Goal: Complete application form: Complete application form

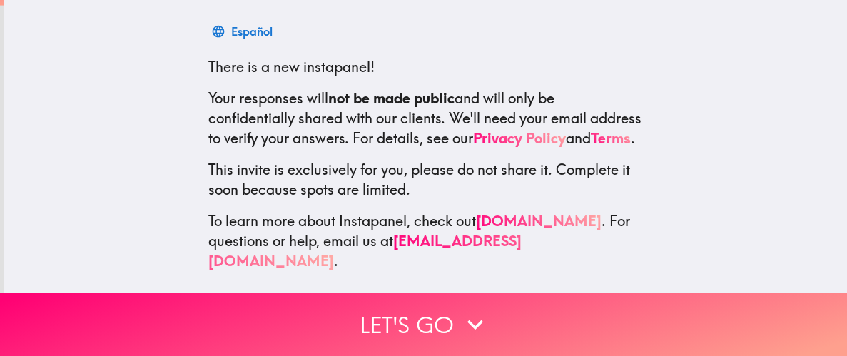
scroll to position [226, 0]
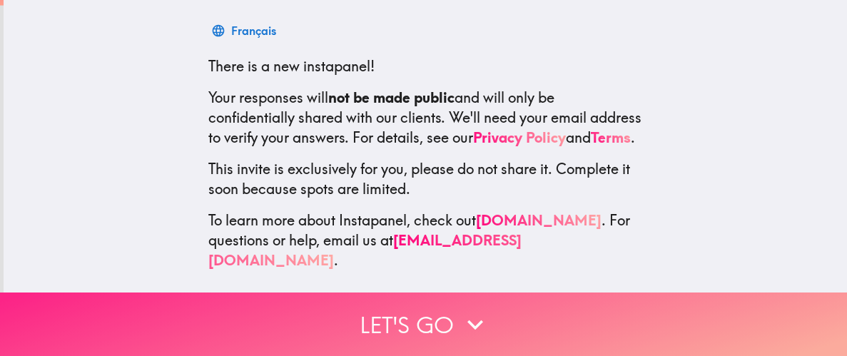
click at [421, 332] on button "Let's go" at bounding box center [423, 324] width 847 height 63
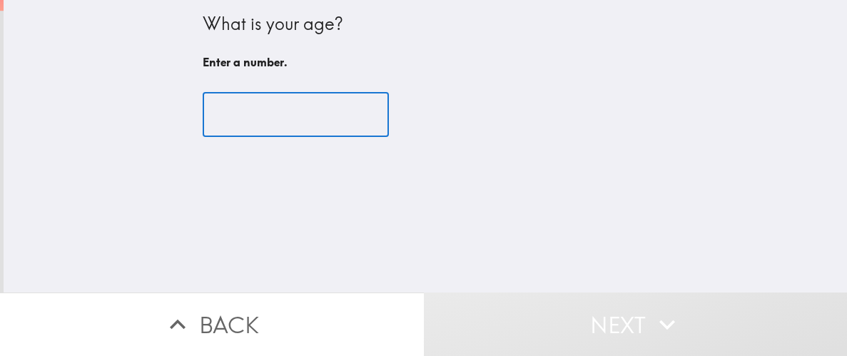
click at [292, 130] on input "number" at bounding box center [296, 115] width 186 height 44
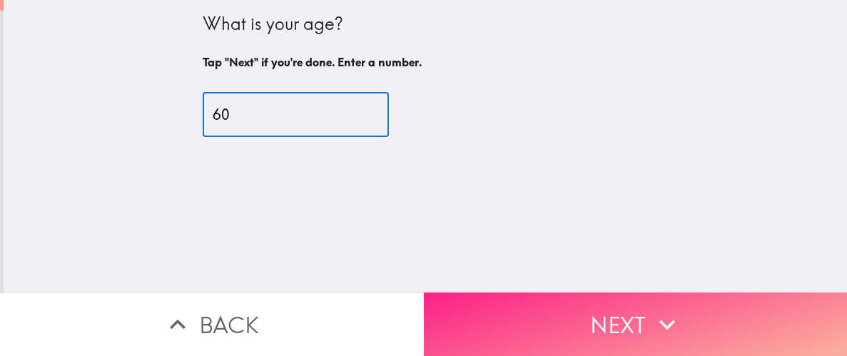
type input "60"
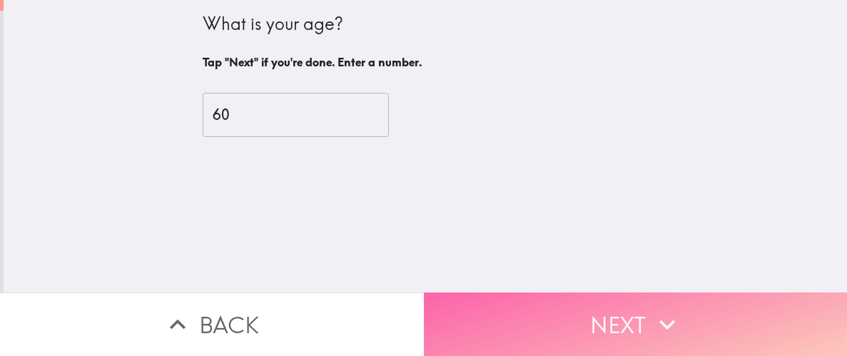
click at [614, 326] on button "Next" at bounding box center [636, 324] width 424 height 63
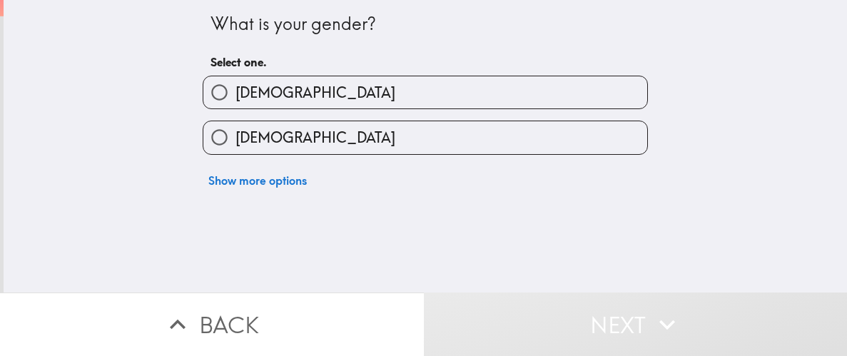
click at [508, 85] on label "[DEMOGRAPHIC_DATA]" at bounding box center [425, 92] width 444 height 32
click at [235, 85] on input "[DEMOGRAPHIC_DATA]" at bounding box center [219, 92] width 32 height 32
radio input "true"
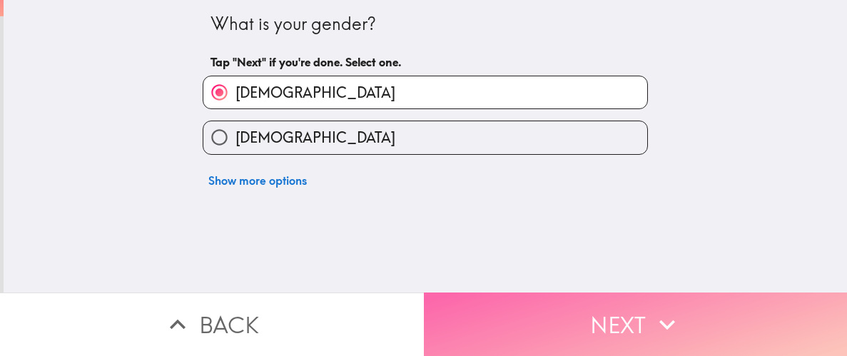
click at [574, 321] on button "Next" at bounding box center [636, 324] width 424 height 63
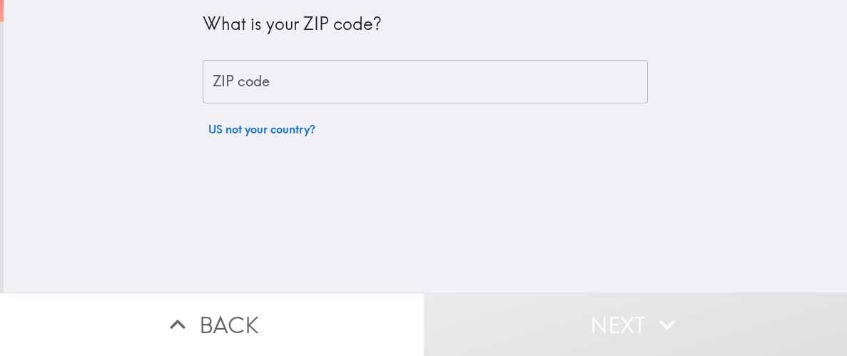
click at [447, 85] on input "ZIP code" at bounding box center [425, 82] width 445 height 44
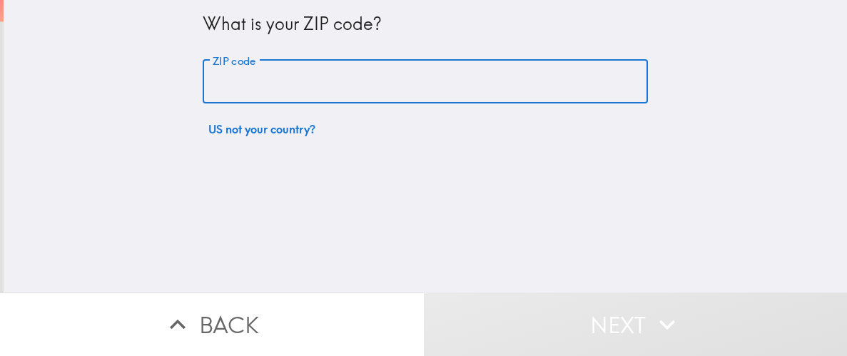
type input "32822"
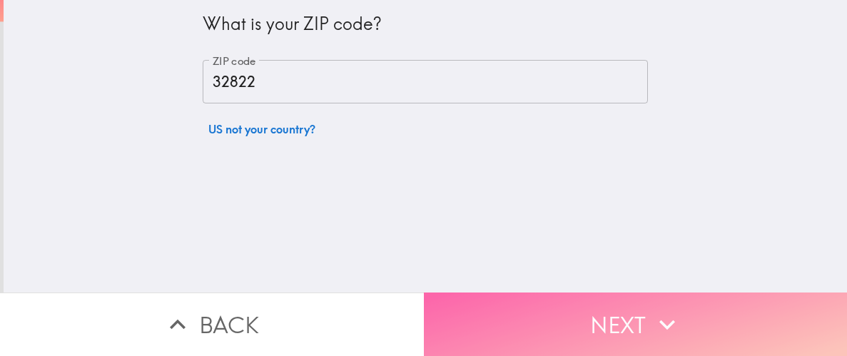
click at [616, 326] on button "Next" at bounding box center [636, 324] width 424 height 63
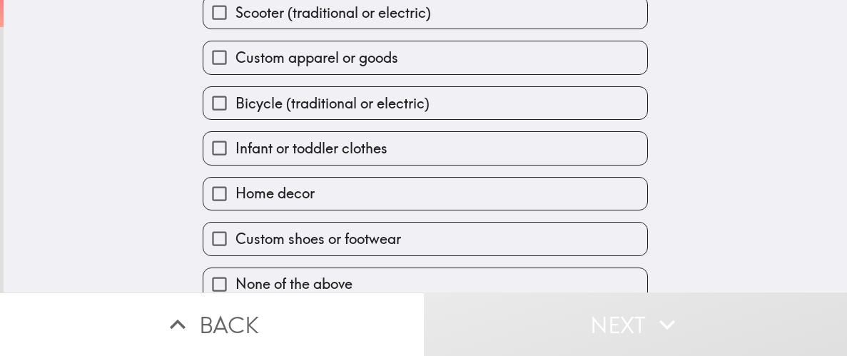
scroll to position [156, 0]
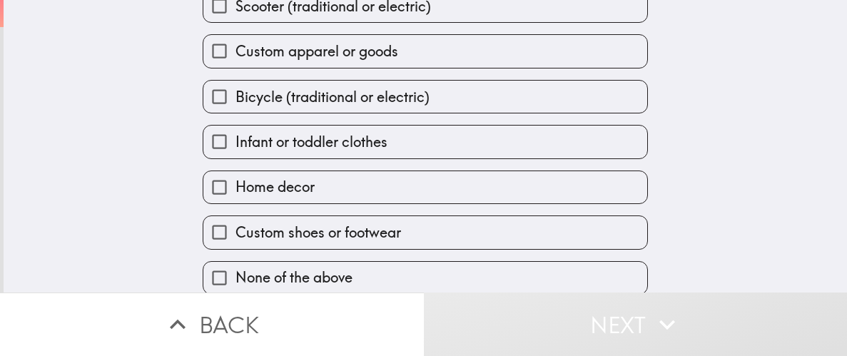
click at [306, 233] on span "Custom shoes or footwear" at bounding box center [318, 233] width 166 height 20
click at [235, 233] on input "Custom shoes or footwear" at bounding box center [219, 232] width 32 height 32
checkbox input "true"
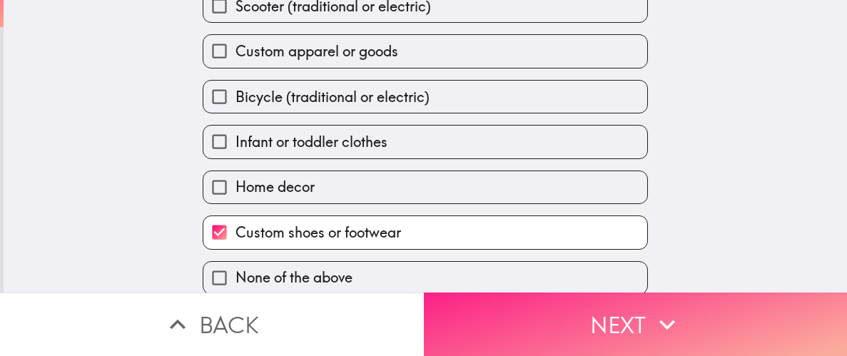
click at [635, 327] on button "Next" at bounding box center [636, 324] width 424 height 63
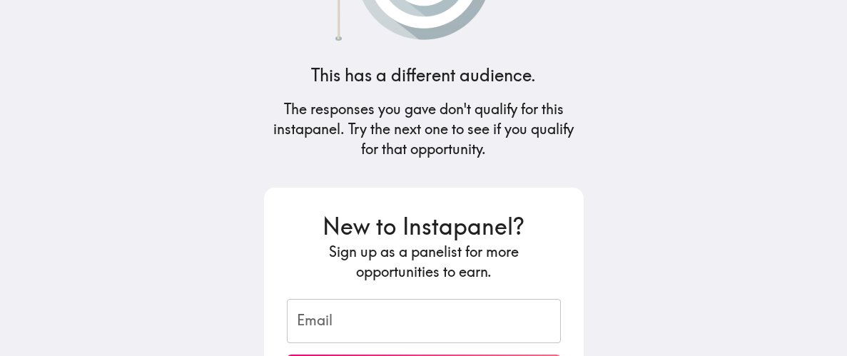
scroll to position [0, 0]
